Goal: Information Seeking & Learning: Learn about a topic

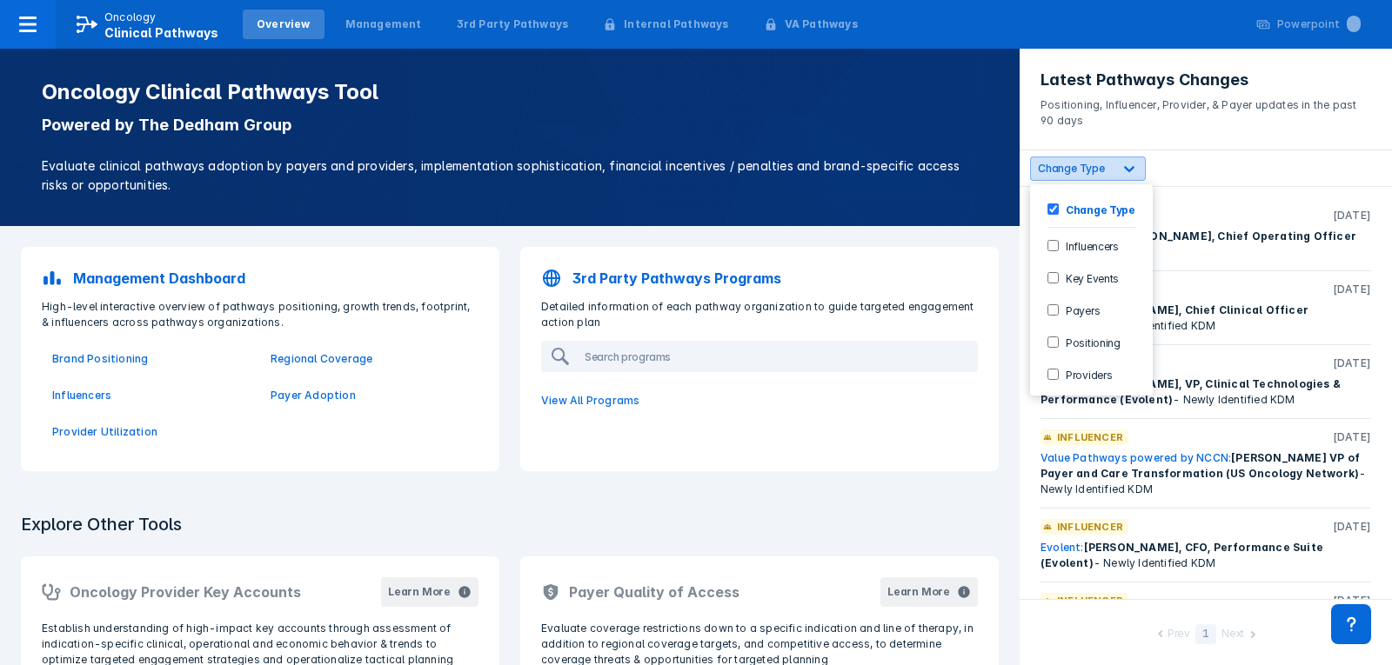
click at [1088, 166] on span "Change Type" at bounding box center [1071, 168] width 67 height 13
click at [1052, 334] on div "Positioning" at bounding box center [1091, 342] width 109 height 29
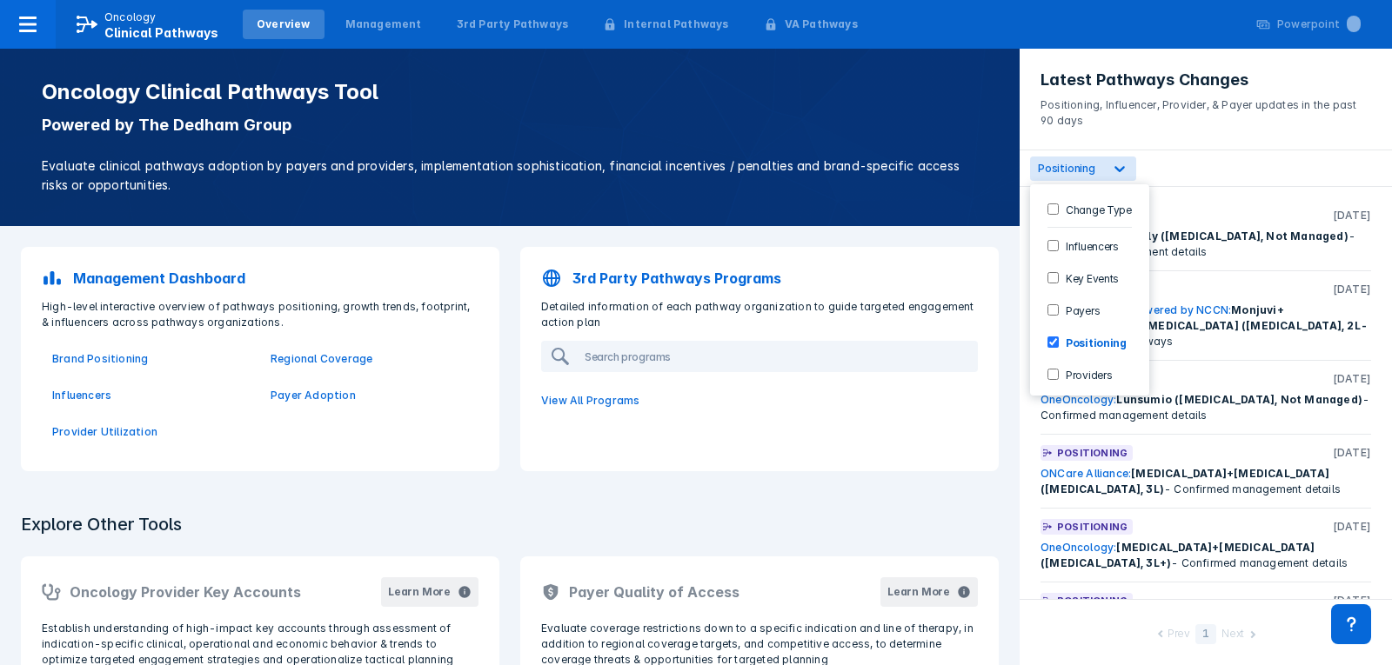
click at [1199, 164] on div "option Positioning, selected. 6 results available. Use Up and Down to choose op…" at bounding box center [1205, 168] width 372 height 37
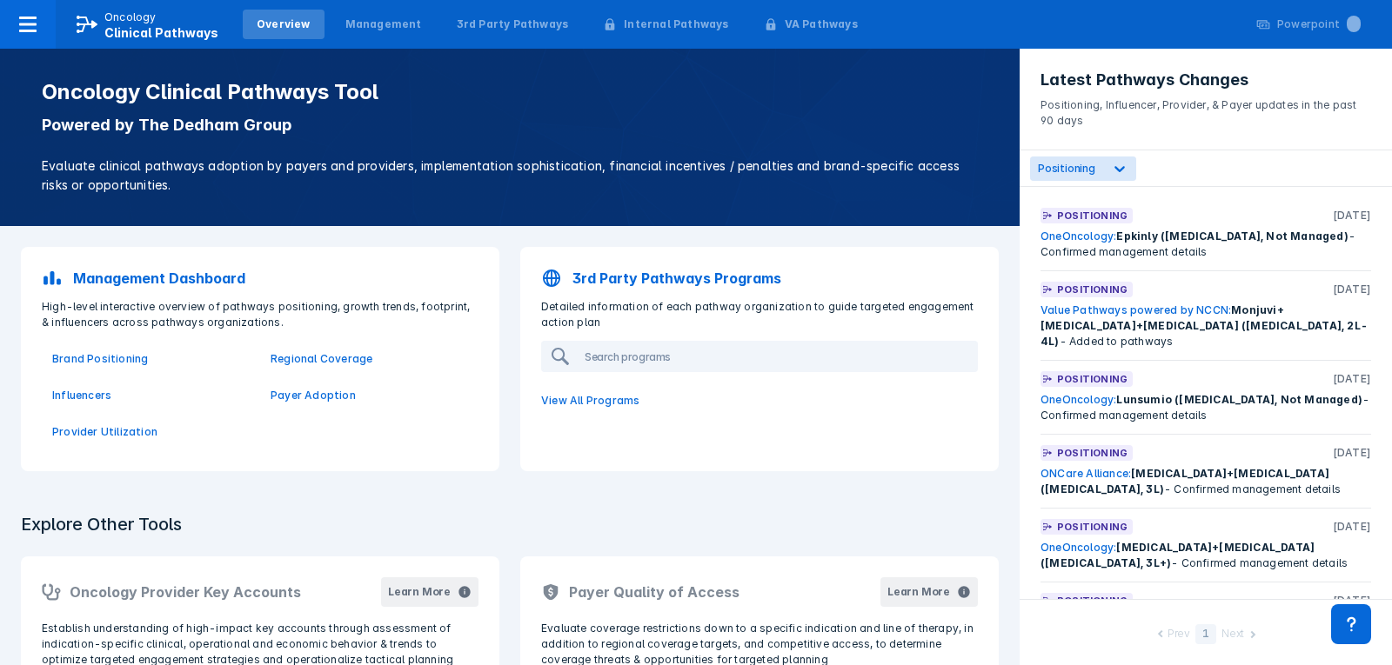
click at [725, 271] on p "3rd Party Pathways Programs" at bounding box center [676, 278] width 209 height 21
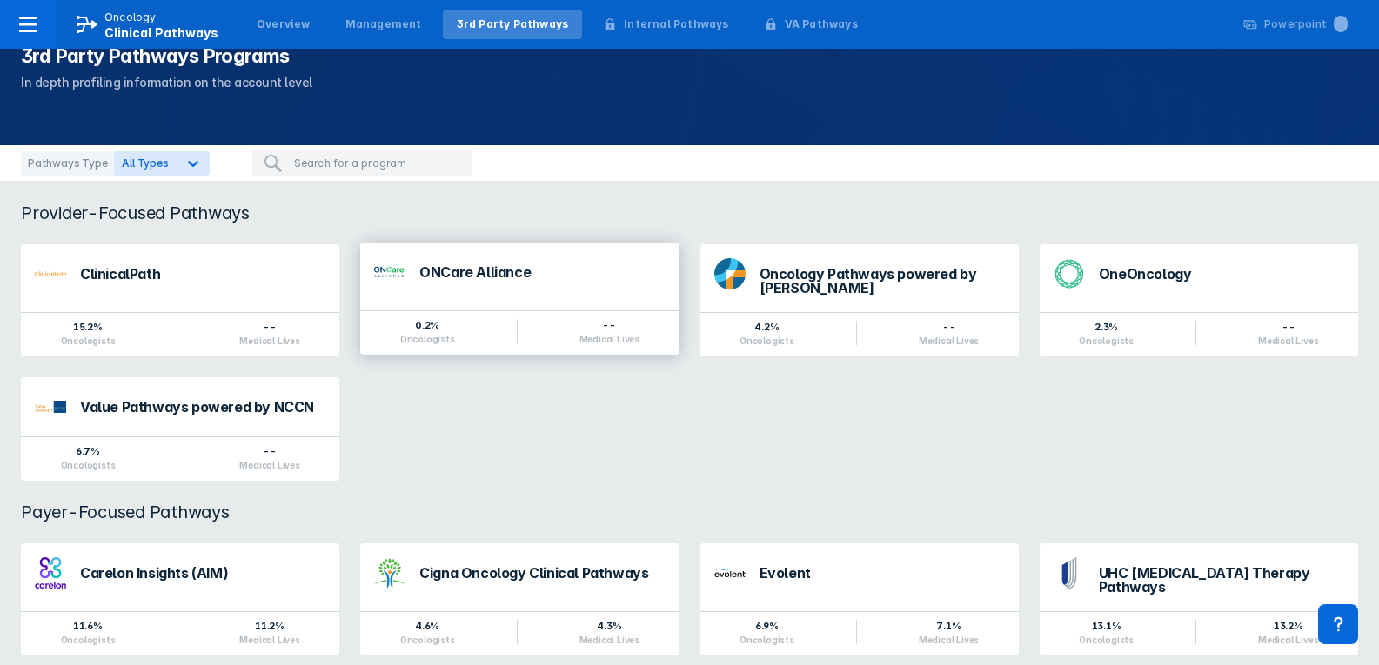
scroll to position [82, 0]
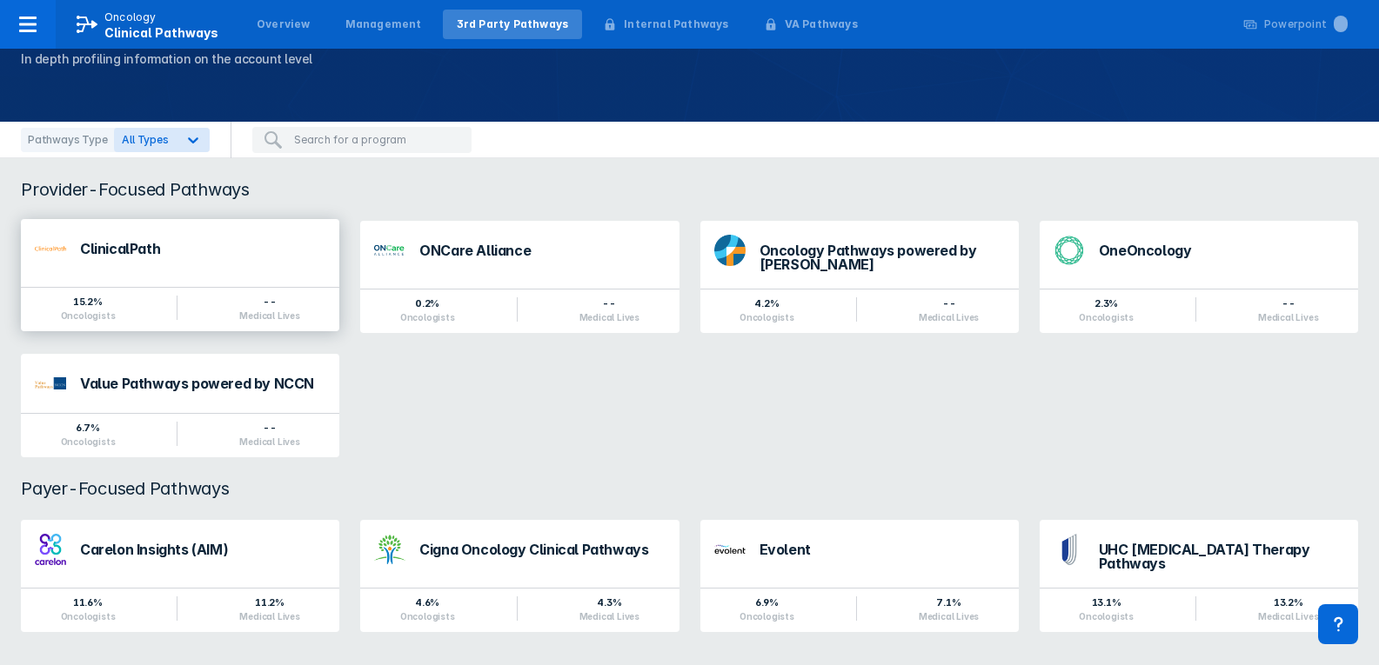
click at [165, 283] on div "ClinicalPath 15.2% Oncologists -- Medical Lives" at bounding box center [180, 275] width 318 height 112
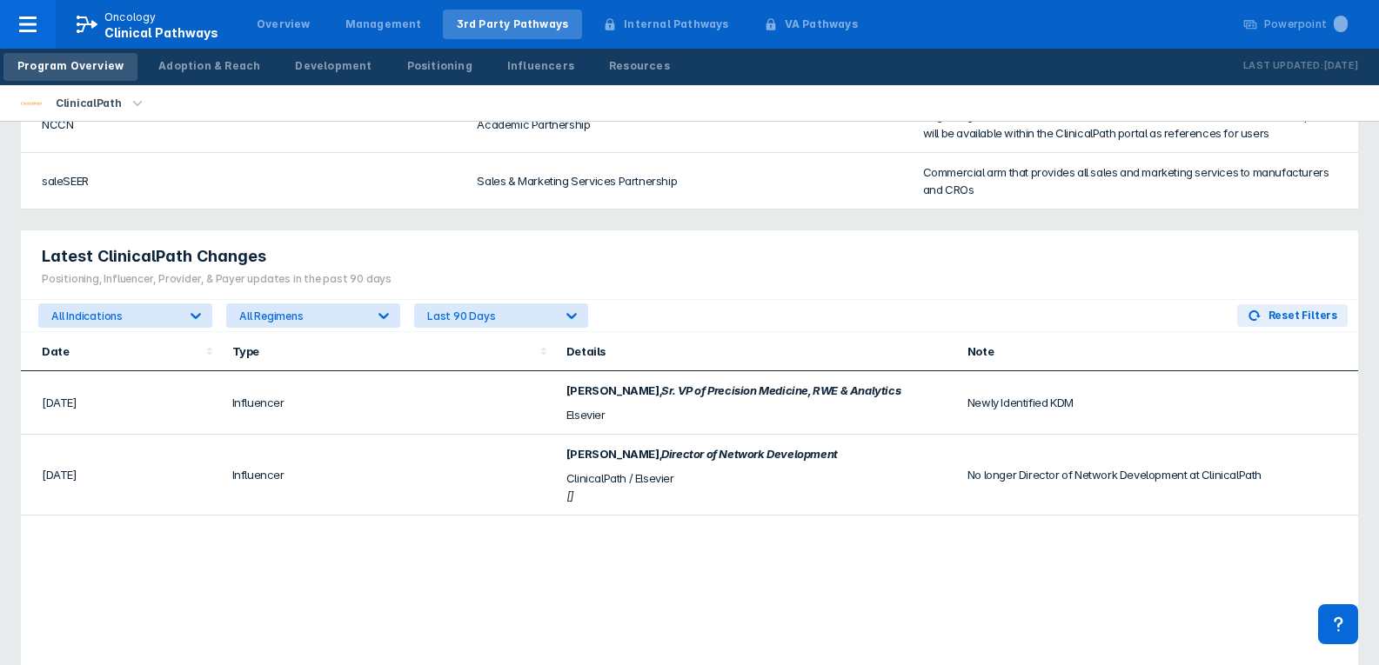
scroll to position [957, 0]
click at [264, 313] on div "All Regimens" at bounding box center [302, 315] width 126 height 13
click at [140, 322] on div "All Indications" at bounding box center [109, 315] width 140 height 23
click at [568, 325] on div at bounding box center [571, 314] width 31 height 31
click at [637, 293] on div "Latest ClinicalPath Changes Positioning, Influencer, Provider, & Payer updates …" at bounding box center [689, 265] width 1337 height 70
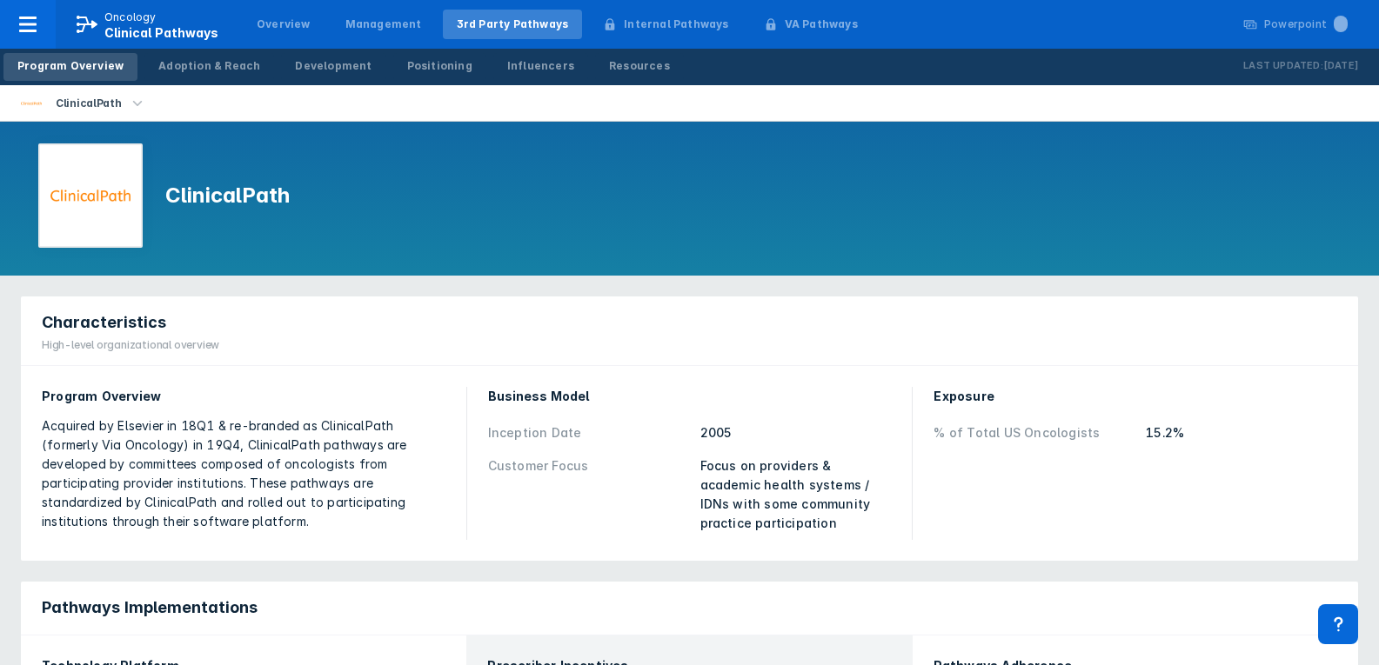
scroll to position [0, 0]
click at [117, 101] on div "ClinicalPath" at bounding box center [88, 103] width 79 height 24
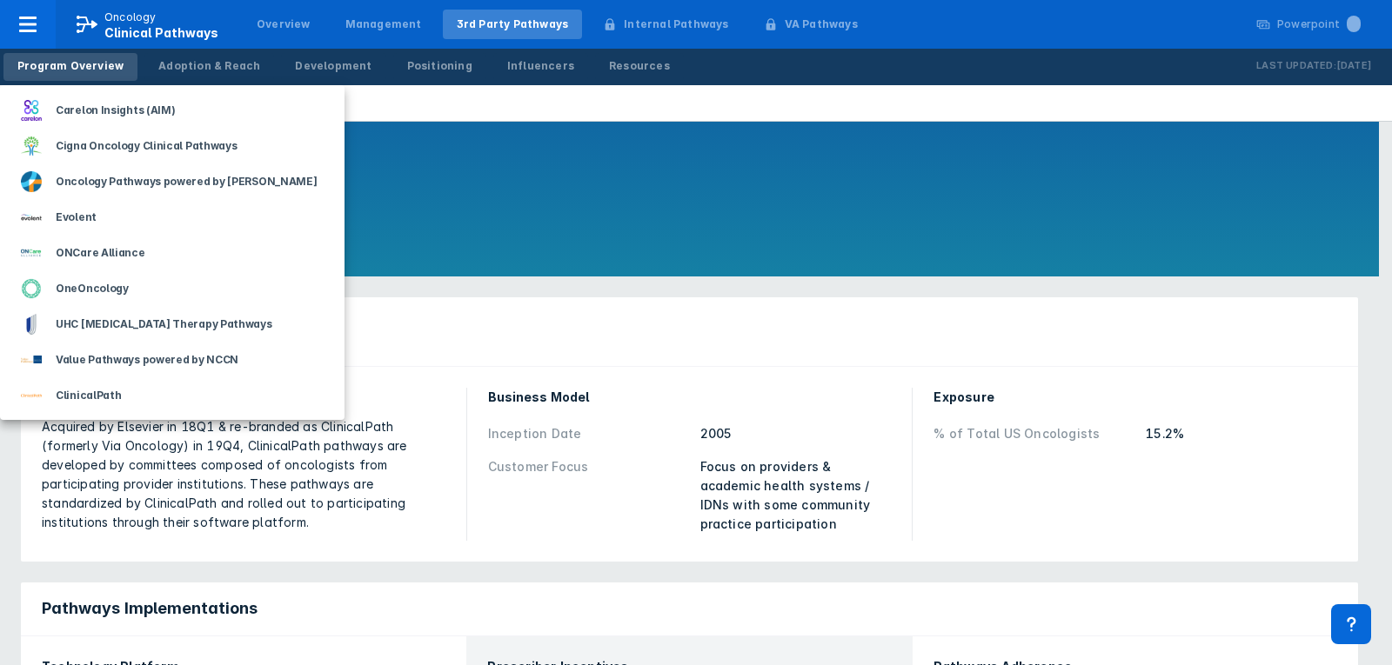
click at [383, 162] on div at bounding box center [696, 332] width 1392 height 665
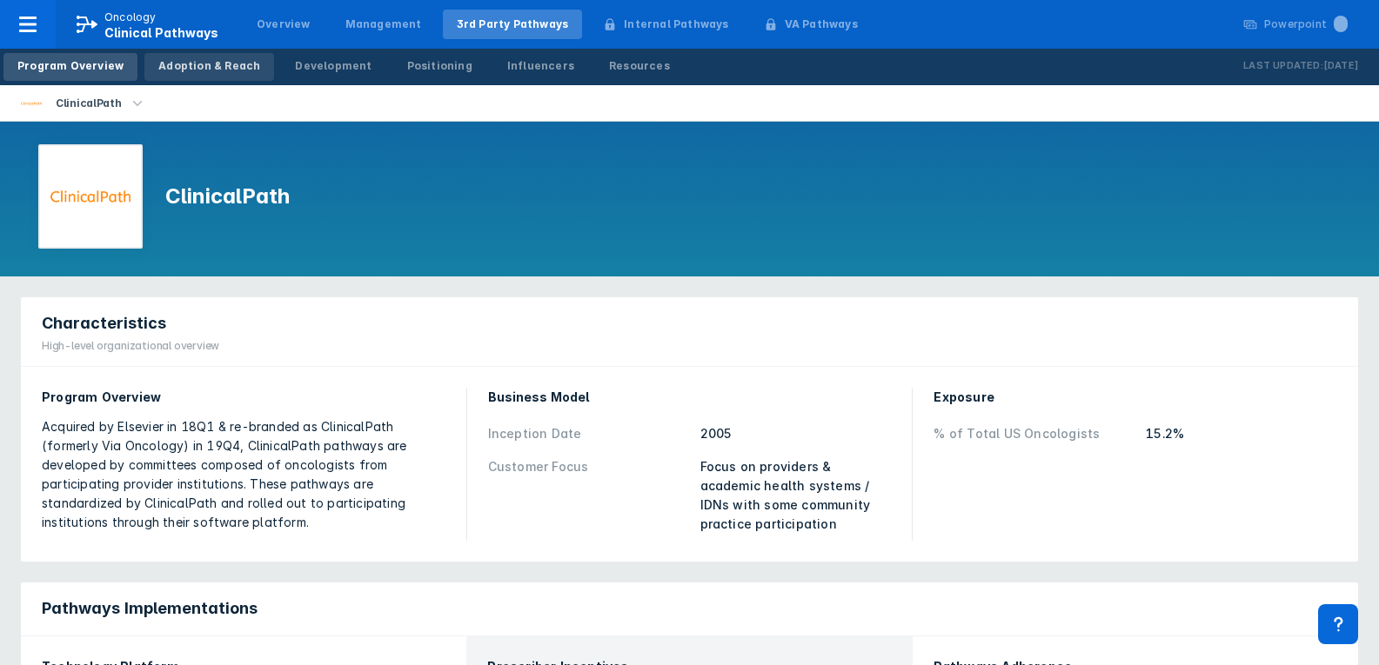
click at [202, 74] on link "Adoption & Reach" at bounding box center [209, 67] width 130 height 28
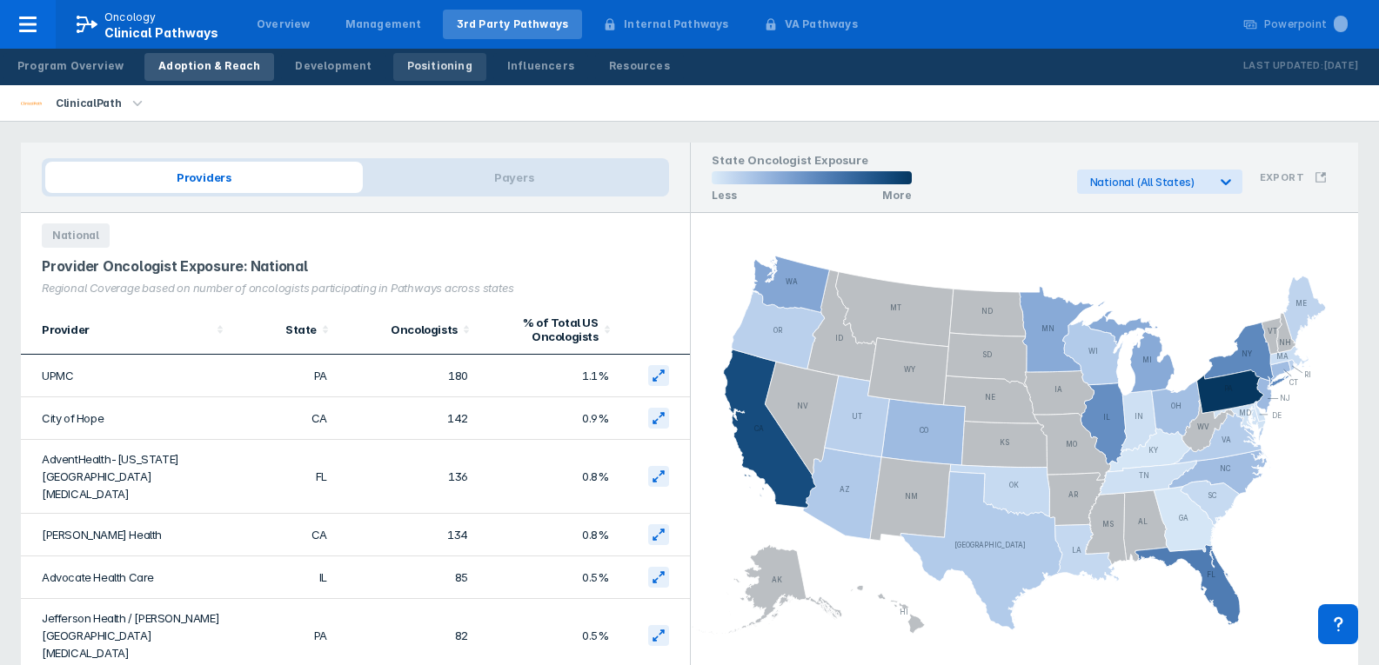
click at [408, 73] on div "Positioning" at bounding box center [439, 66] width 65 height 16
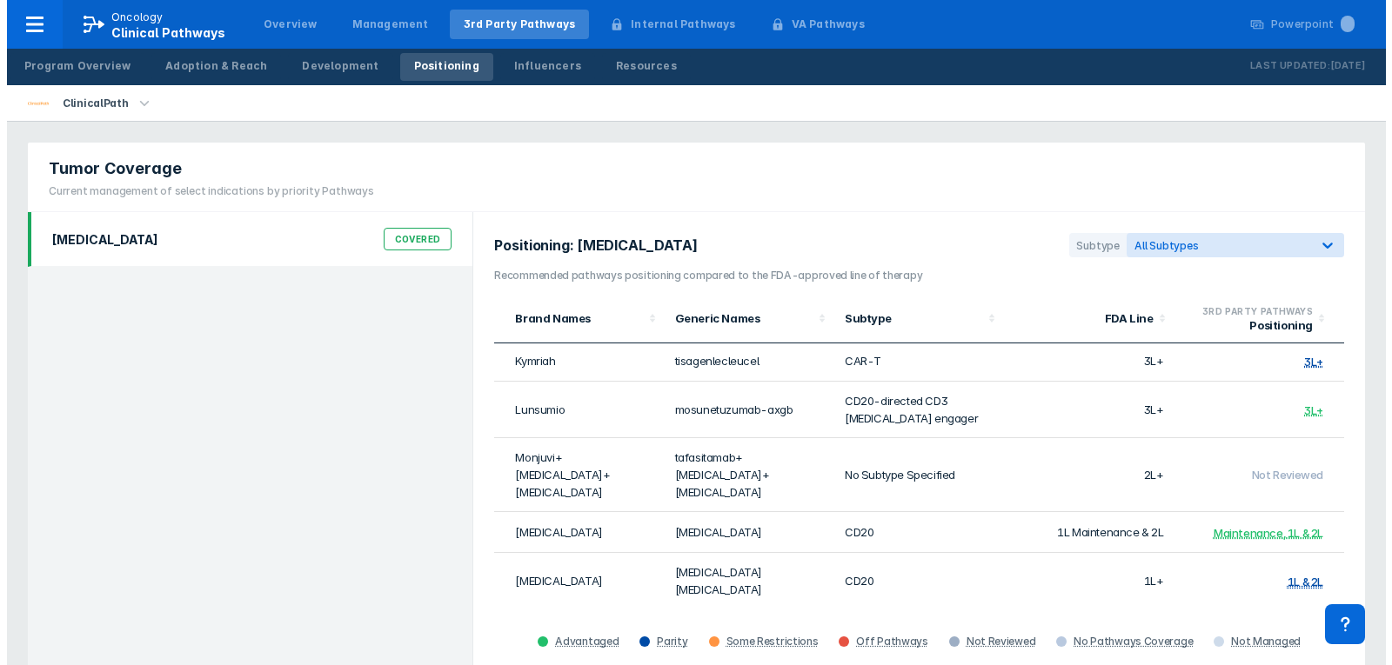
scroll to position [314, 0]
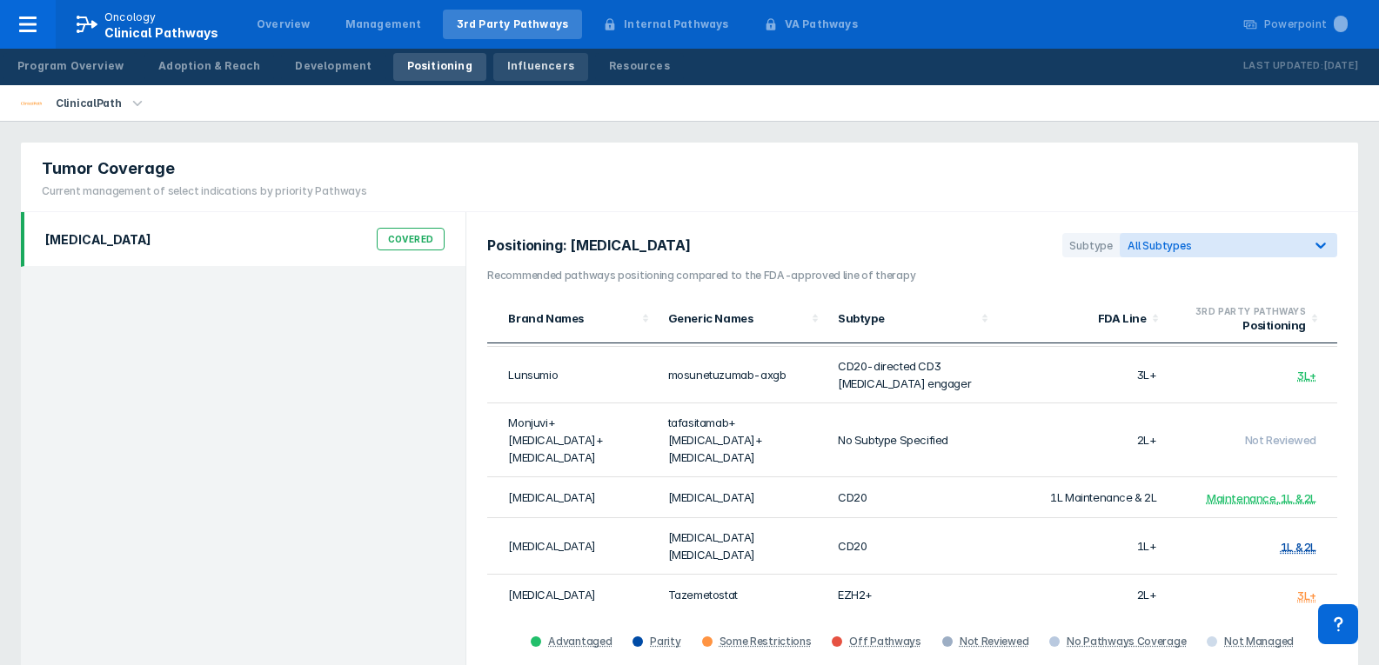
click at [493, 76] on link "Influencers" at bounding box center [540, 67] width 95 height 28
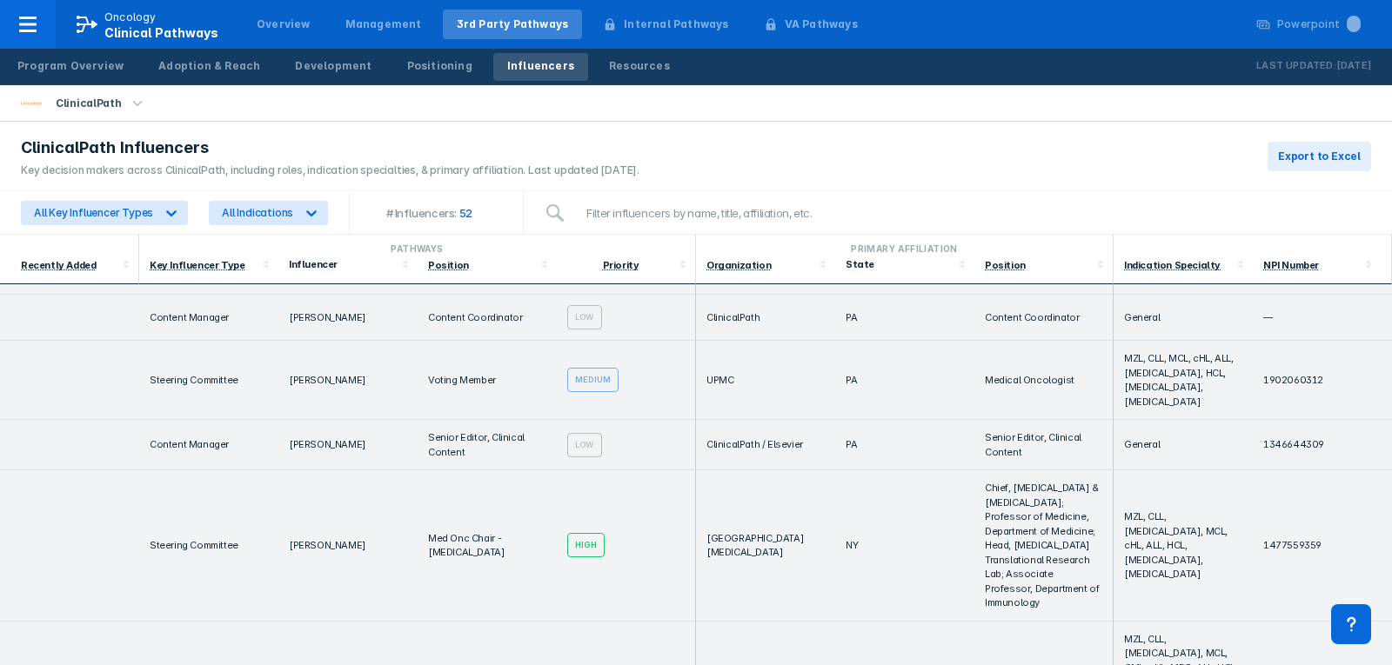
scroll to position [1218, 0]
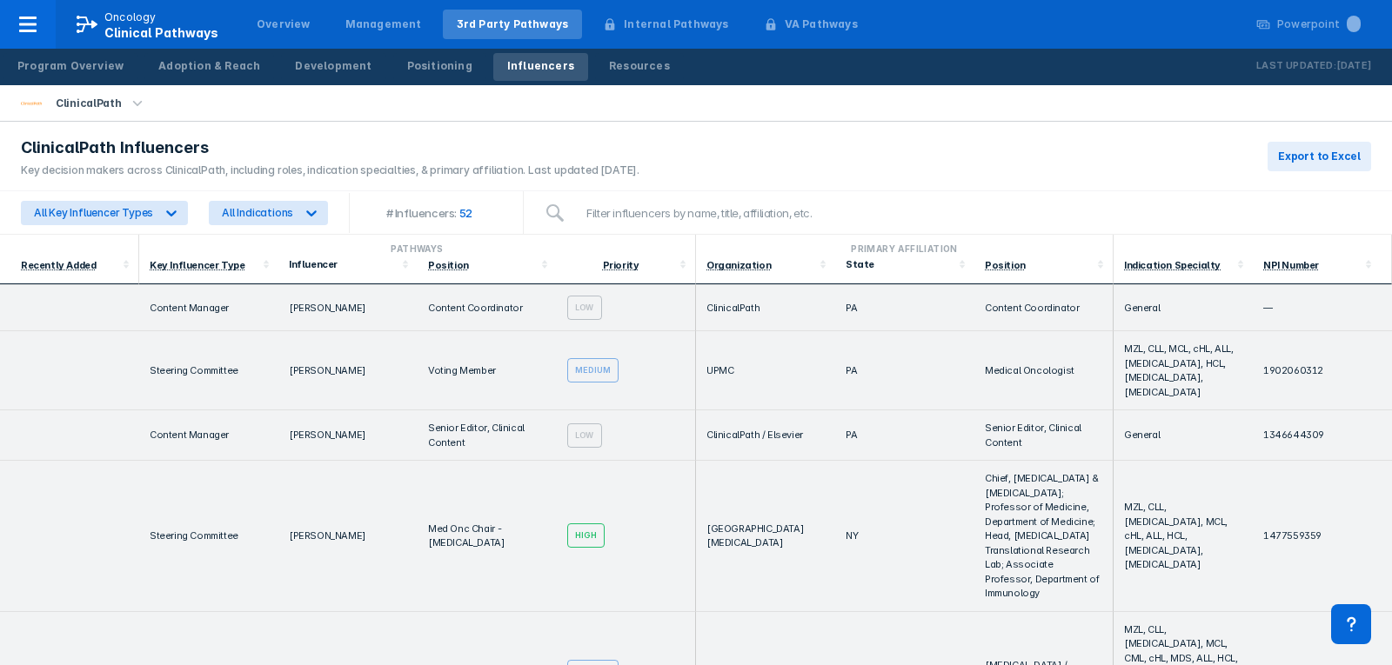
click at [614, 273] on th "Priority" at bounding box center [626, 270] width 139 height 29
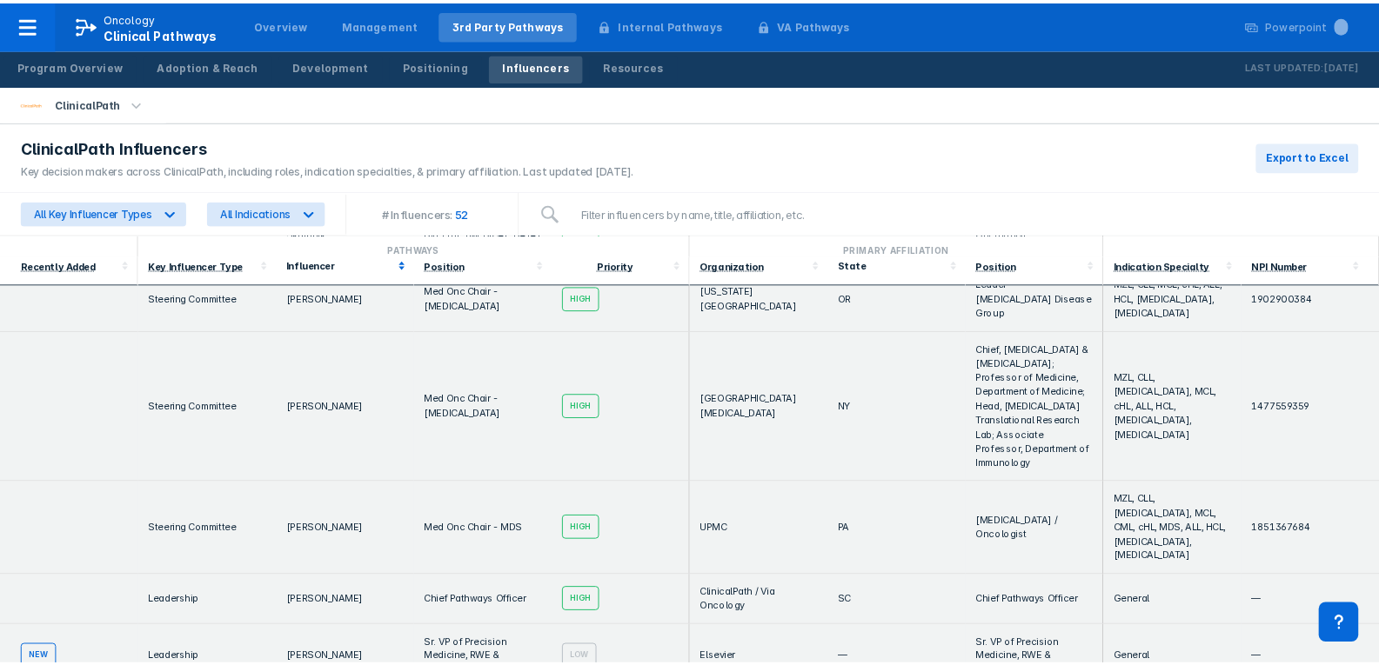
scroll to position [0, 0]
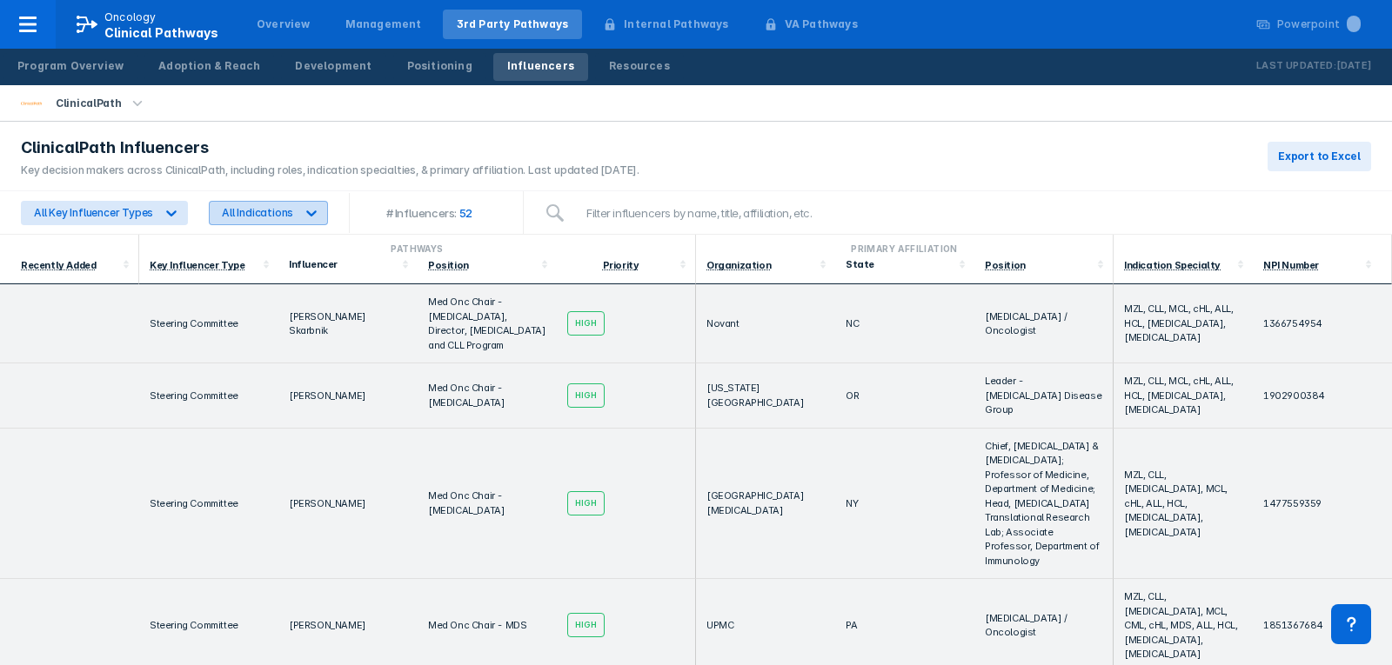
click at [296, 215] on div at bounding box center [311, 212] width 31 height 31
click at [421, 58] on div "Positioning" at bounding box center [439, 66] width 65 height 16
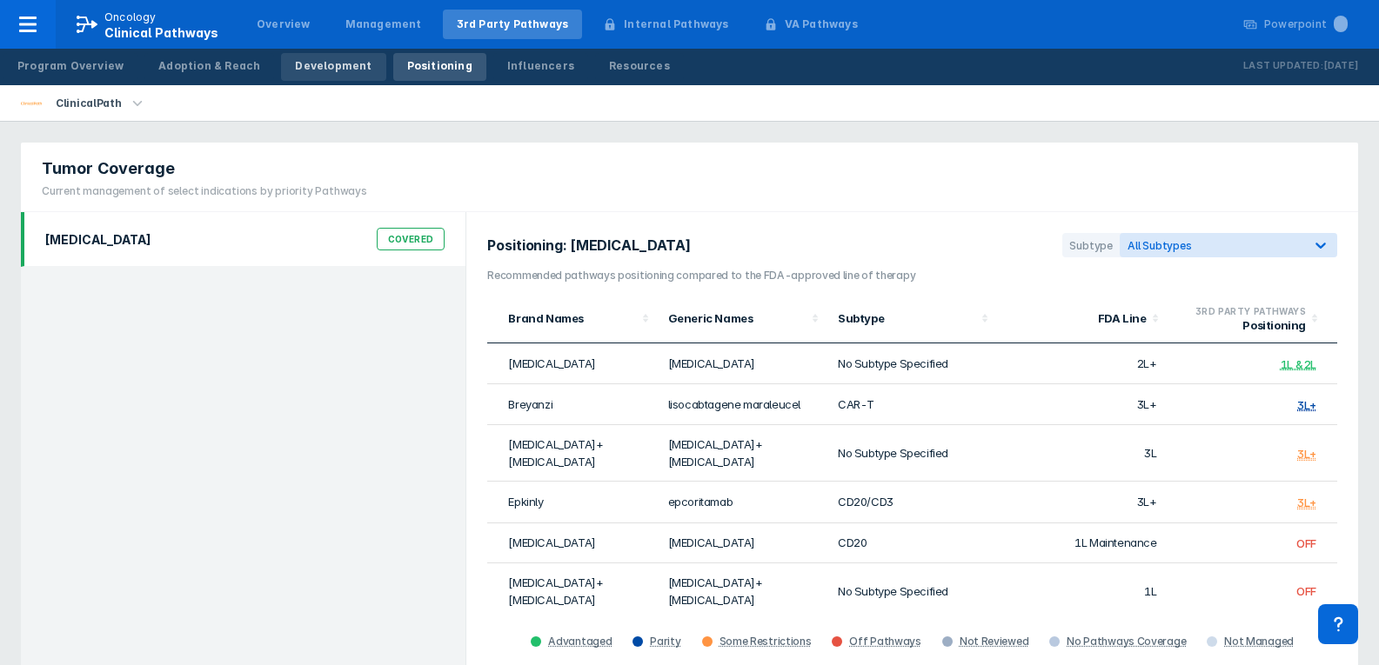
click at [326, 76] on link "Development" at bounding box center [333, 67] width 104 height 28
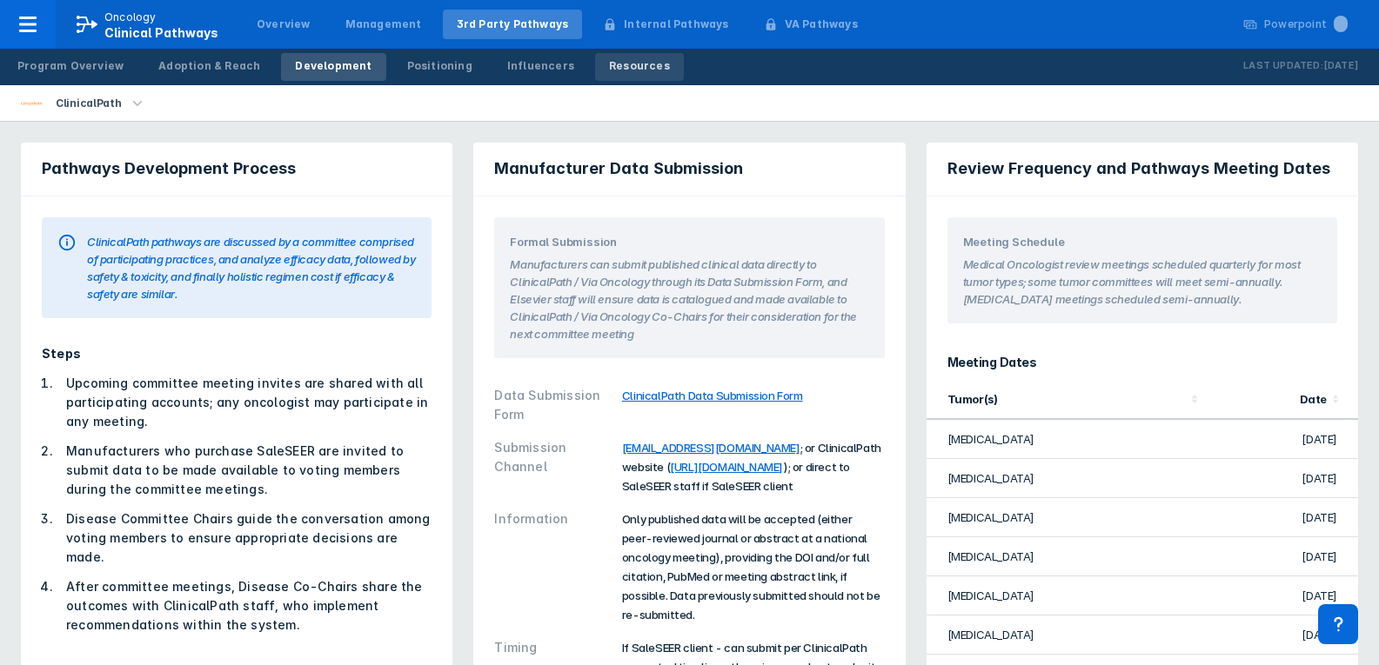
click at [611, 80] on link "Resources" at bounding box center [639, 67] width 89 height 28
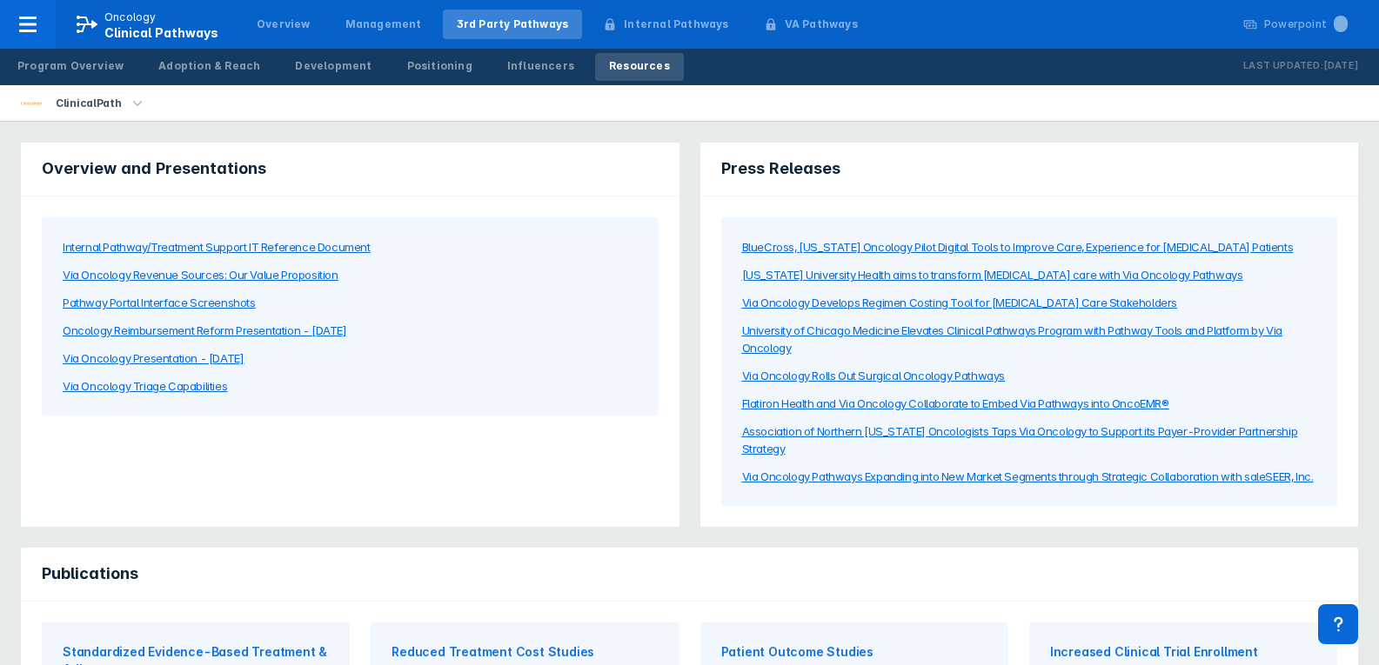
scroll to position [87, 0]
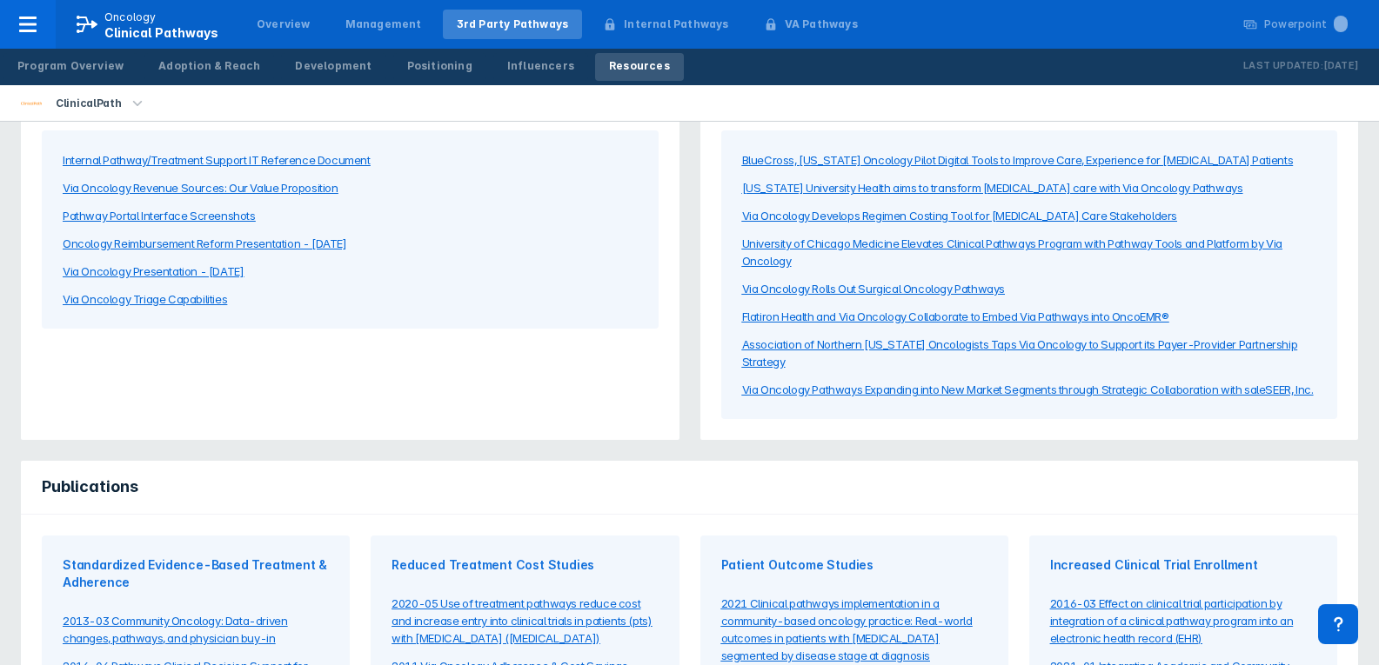
click at [210, 215] on div "Pathway Portal Interface Screenshots" at bounding box center [159, 215] width 193 height 17
click at [195, 268] on div "Via Oncology Presentation - [DATE]" at bounding box center [153, 271] width 181 height 17
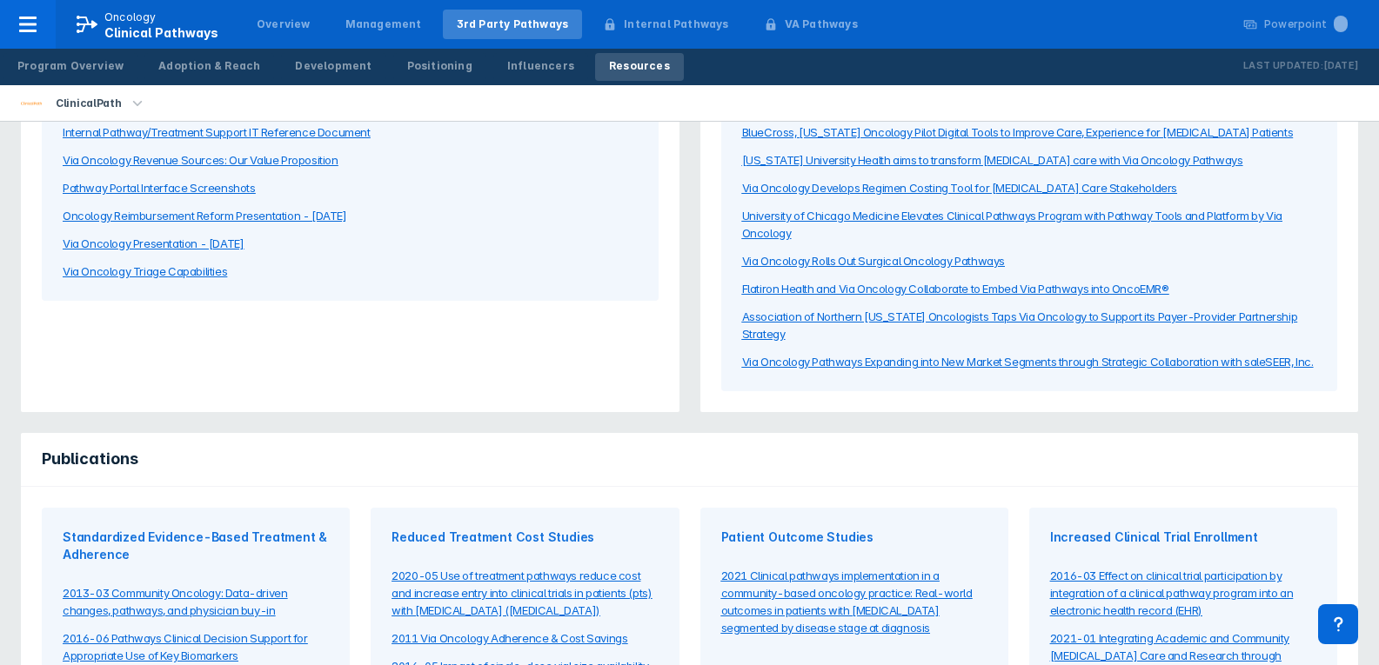
scroll to position [34, 0]
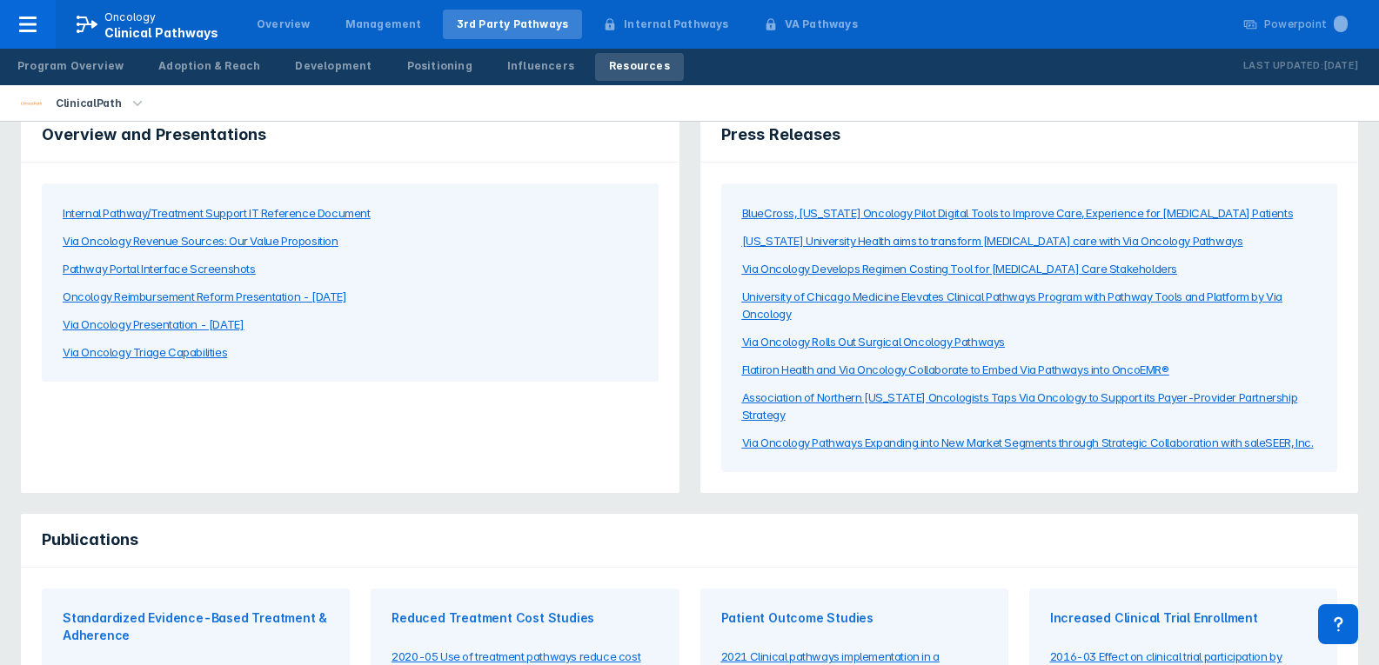
click at [834, 445] on div "Via Oncology Pathways Expanding into New Market Segments through Strategic Coll…" at bounding box center [1027, 442] width 571 height 17
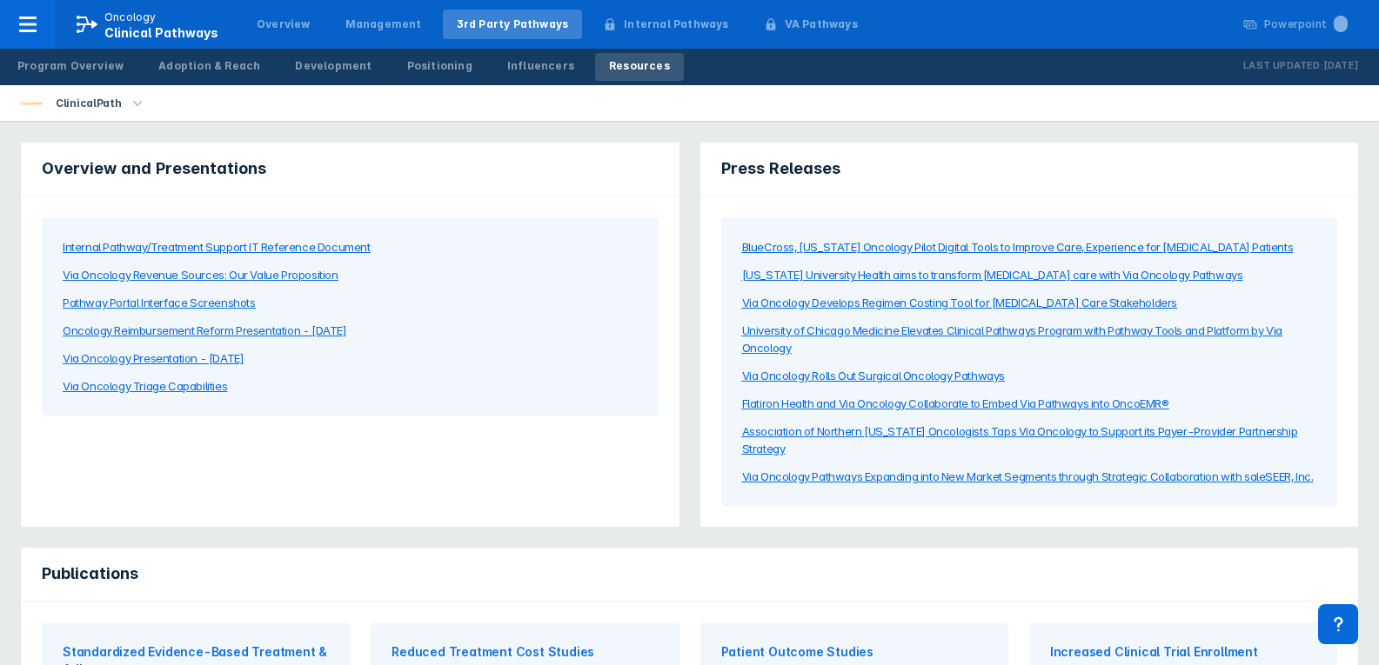
click at [130, 295] on div "Pathway Portal Interface Screenshots" at bounding box center [159, 302] width 193 height 17
click at [168, 252] on div "Internal Pathway/Treatment Support IT Reference Document" at bounding box center [217, 246] width 308 height 17
click at [504, 78] on link "Influencers" at bounding box center [540, 67] width 95 height 28
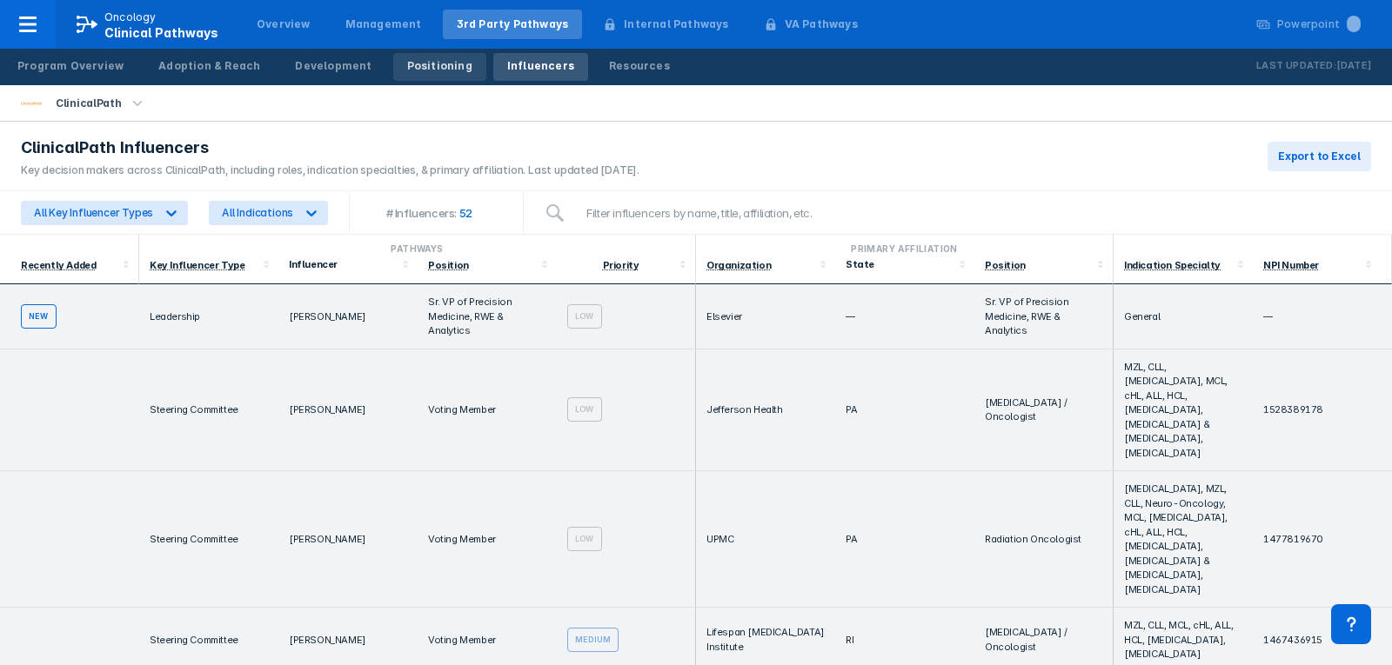
click at [423, 68] on div "Positioning" at bounding box center [439, 66] width 65 height 16
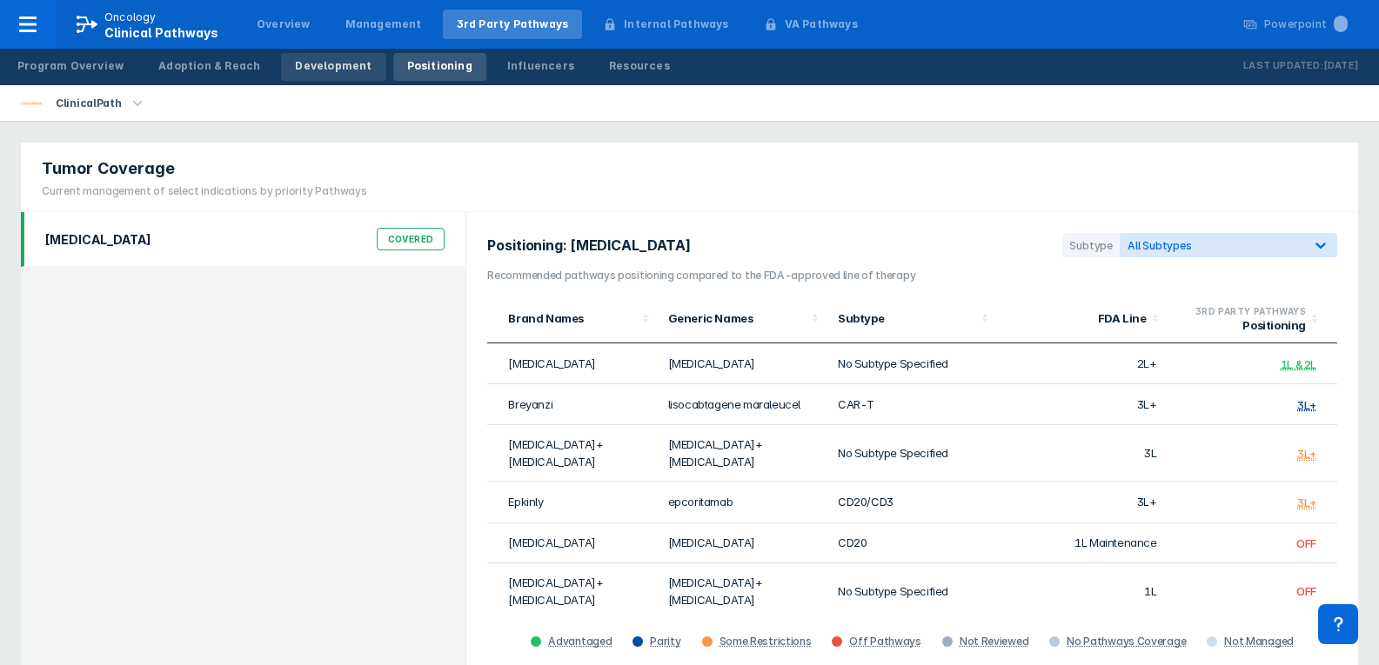
click at [310, 69] on div "Development" at bounding box center [333, 66] width 77 height 16
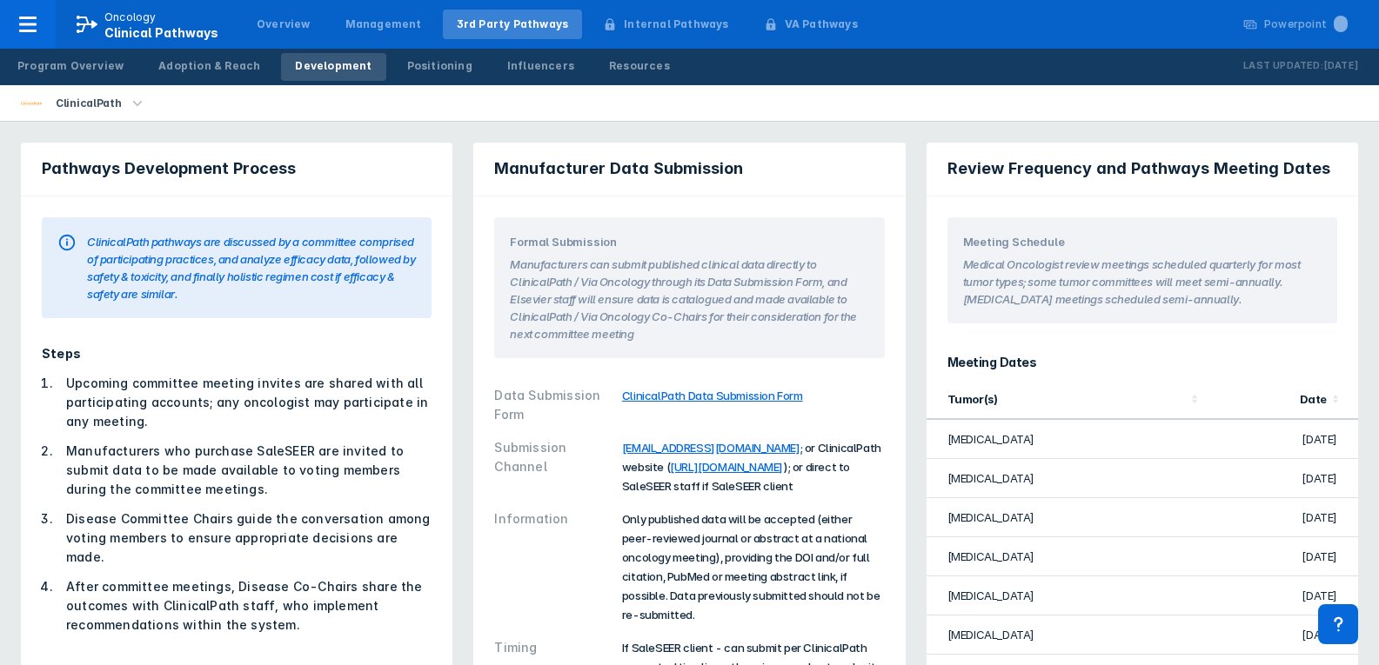
scroll to position [87, 0]
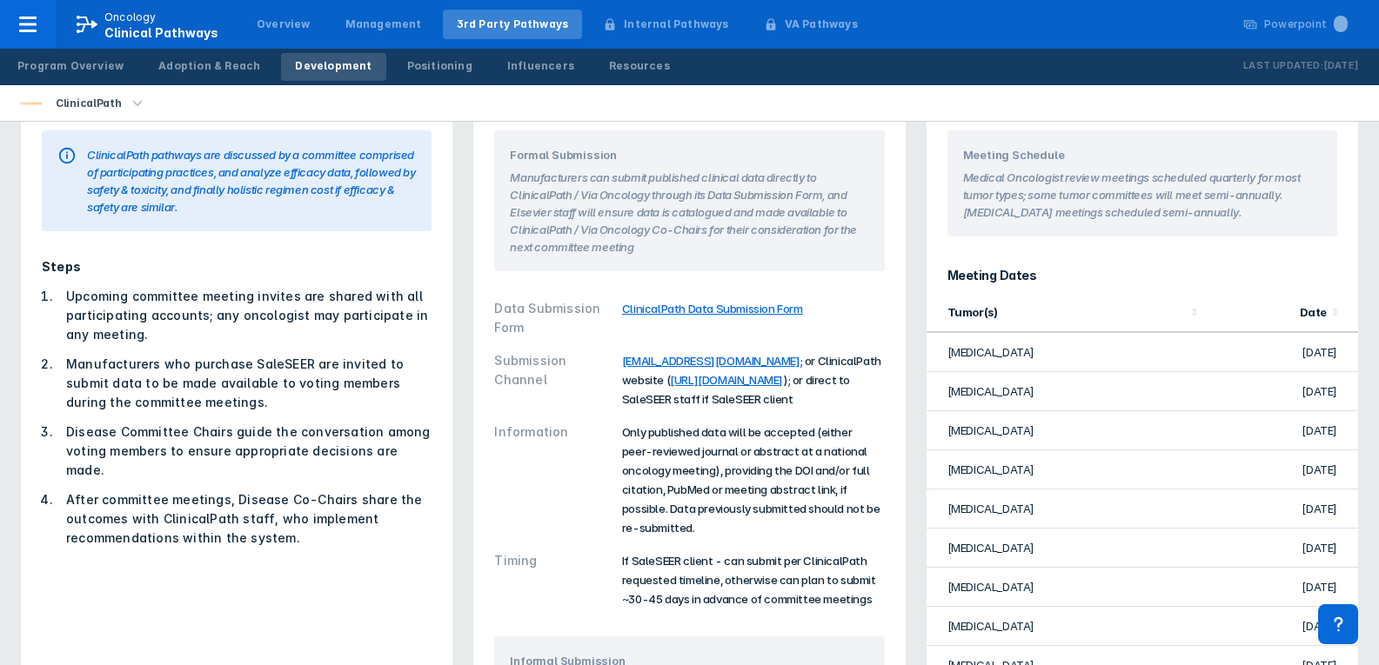
click at [651, 300] on div "ClinicalPath Data Submission Form" at bounding box center [753, 318] width 263 height 38
click at [651, 312] on link "ClinicalPath Data Submission Form" at bounding box center [712, 309] width 181 height 14
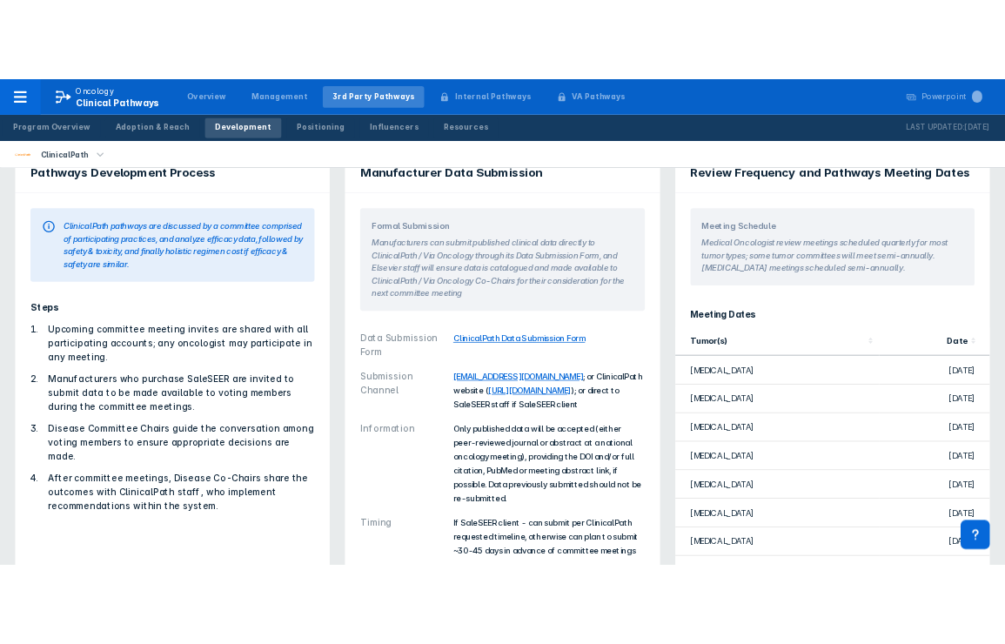
scroll to position [0, 0]
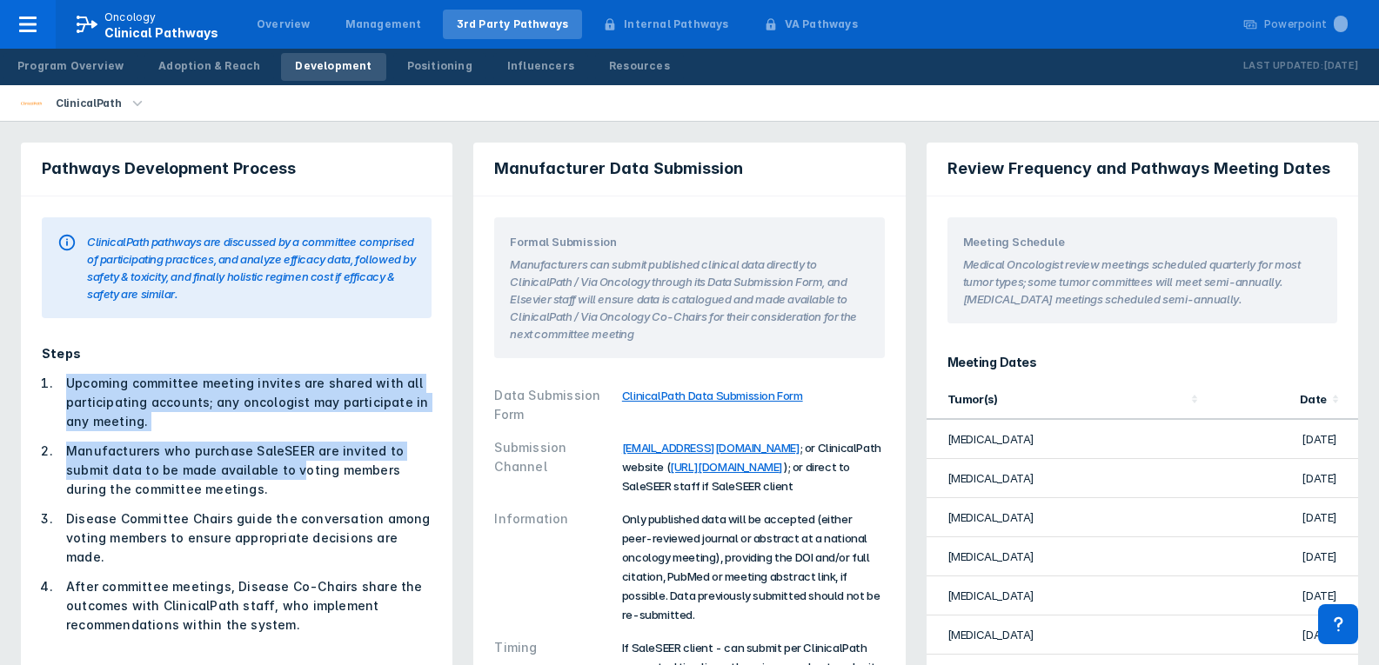
drag, startPoint x: 68, startPoint y: 377, endPoint x: 247, endPoint y: 468, distance: 201.1
click at [247, 468] on ol "Upcoming committee meeting invites are shared with all participating accounts; …" at bounding box center [237, 504] width 390 height 261
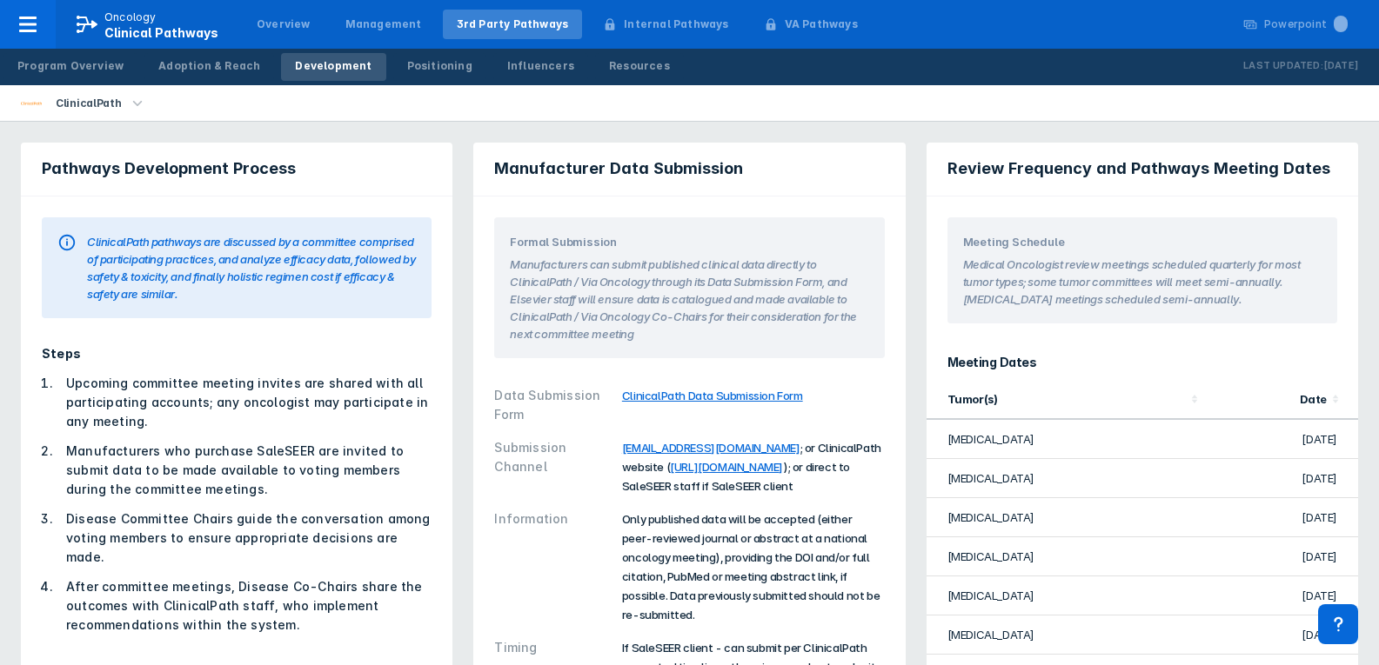
click at [124, 514] on li "Disease Committee Chairs guide the conversation among voting members to ensure …" at bounding box center [244, 538] width 376 height 57
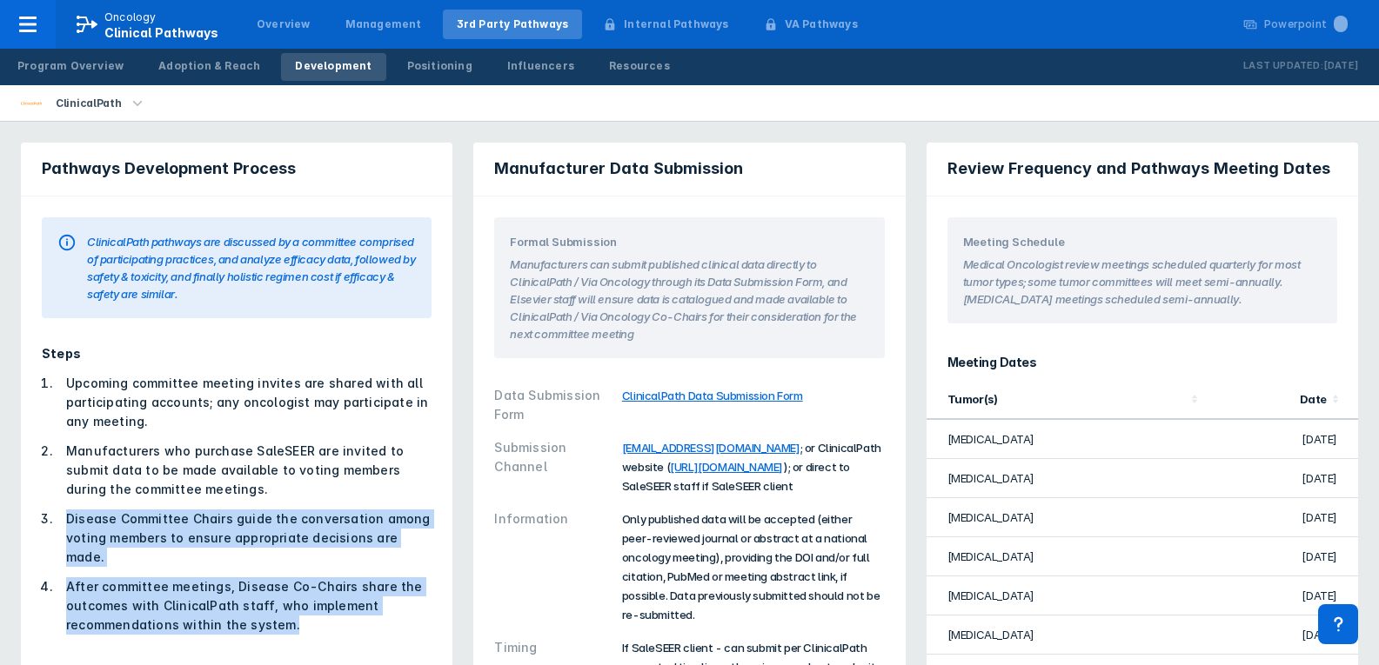
drag, startPoint x: 68, startPoint y: 522, endPoint x: 308, endPoint y: 607, distance: 254.7
click at [308, 607] on ol "Upcoming committee meeting invites are shared with all participating accounts; …" at bounding box center [237, 504] width 390 height 261
copy ol "Disease Committee Chairs guide the conversation among voting members to ensure …"
click at [210, 79] on link "Adoption & Reach" at bounding box center [209, 67] width 130 height 28
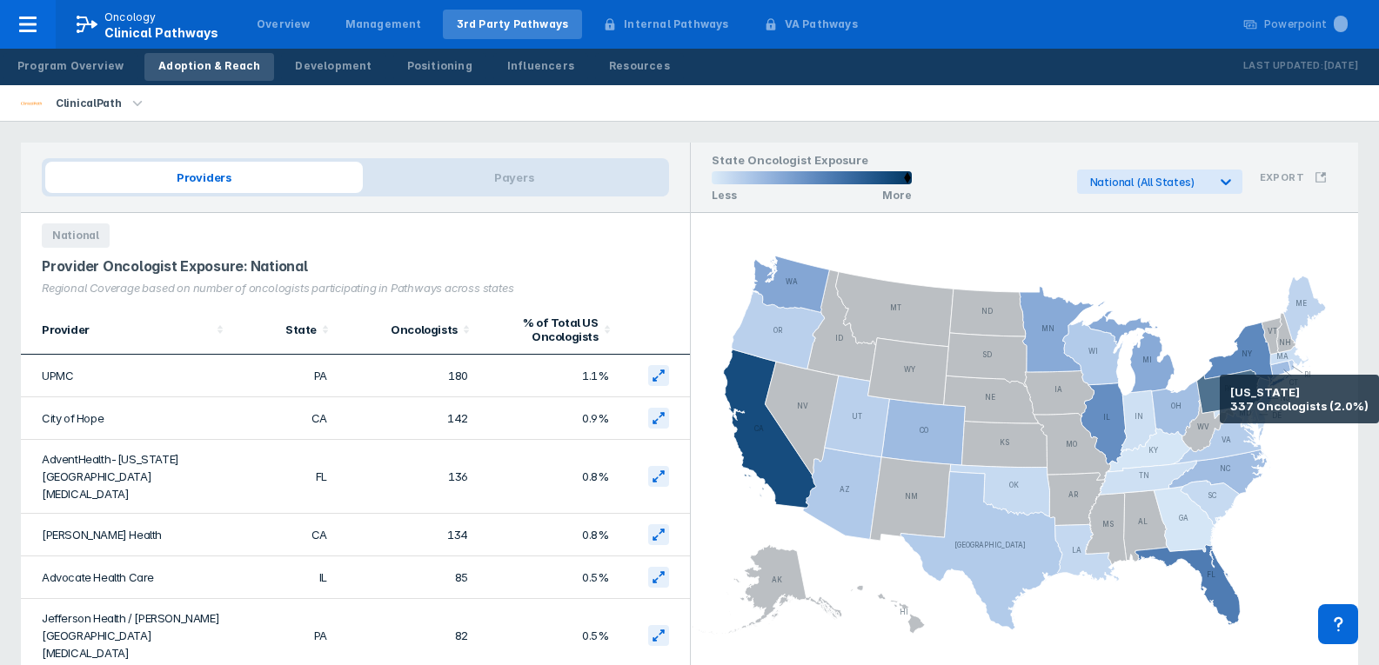
click at [1219, 399] on icon at bounding box center [1229, 392] width 67 height 43
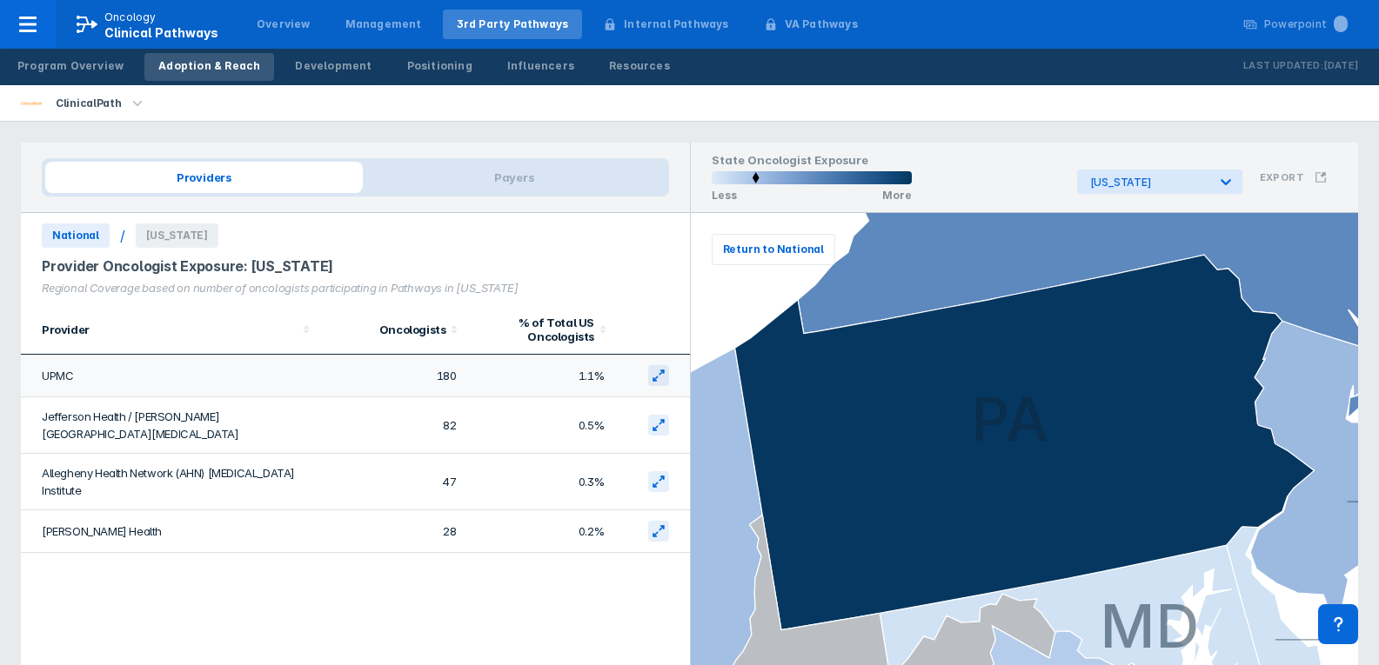
click at [68, 381] on td "UPMC" at bounding box center [169, 376] width 297 height 43
click at [598, 384] on td "1.1%" at bounding box center [540, 376] width 149 height 43
click at [665, 379] on button at bounding box center [658, 375] width 21 height 21
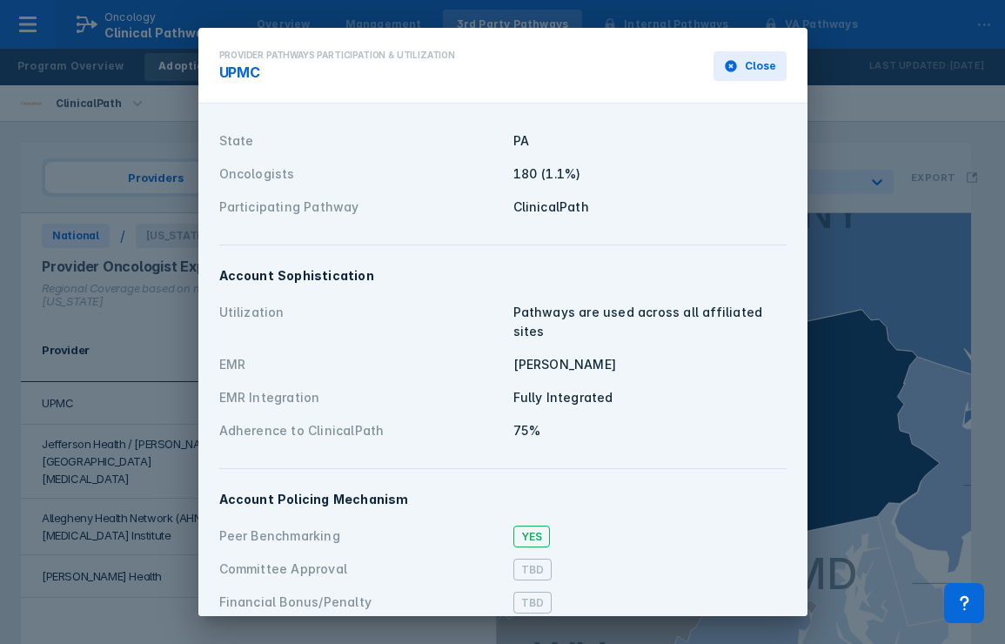
click at [718, 73] on button "Close" at bounding box center [749, 66] width 72 height 30
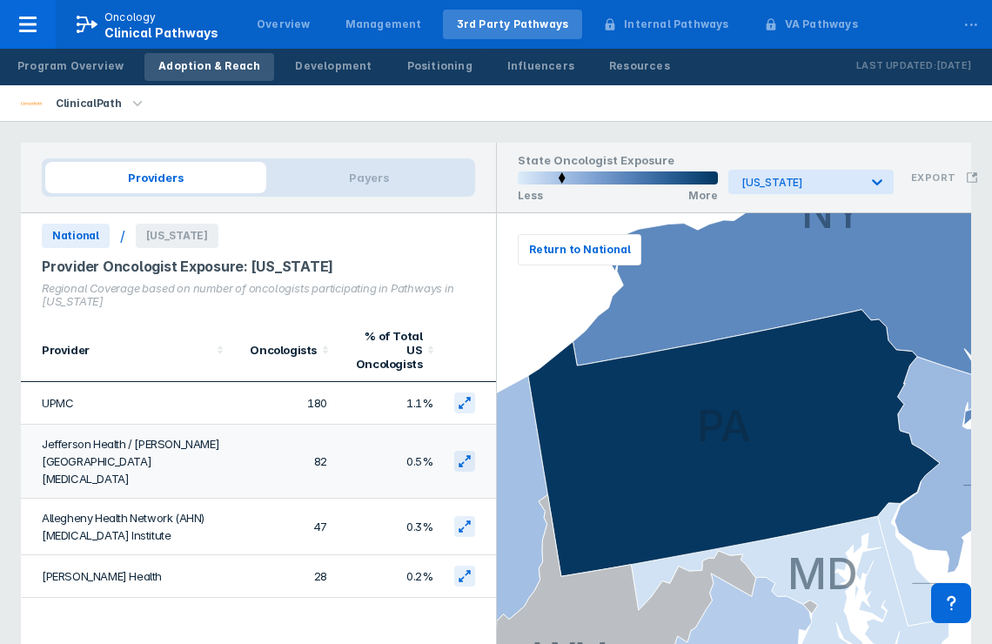
click at [371, 444] on td "0.5%" at bounding box center [389, 461] width 105 height 74
click at [457, 451] on button at bounding box center [464, 461] width 21 height 21
